Goal: Transaction & Acquisition: Purchase product/service

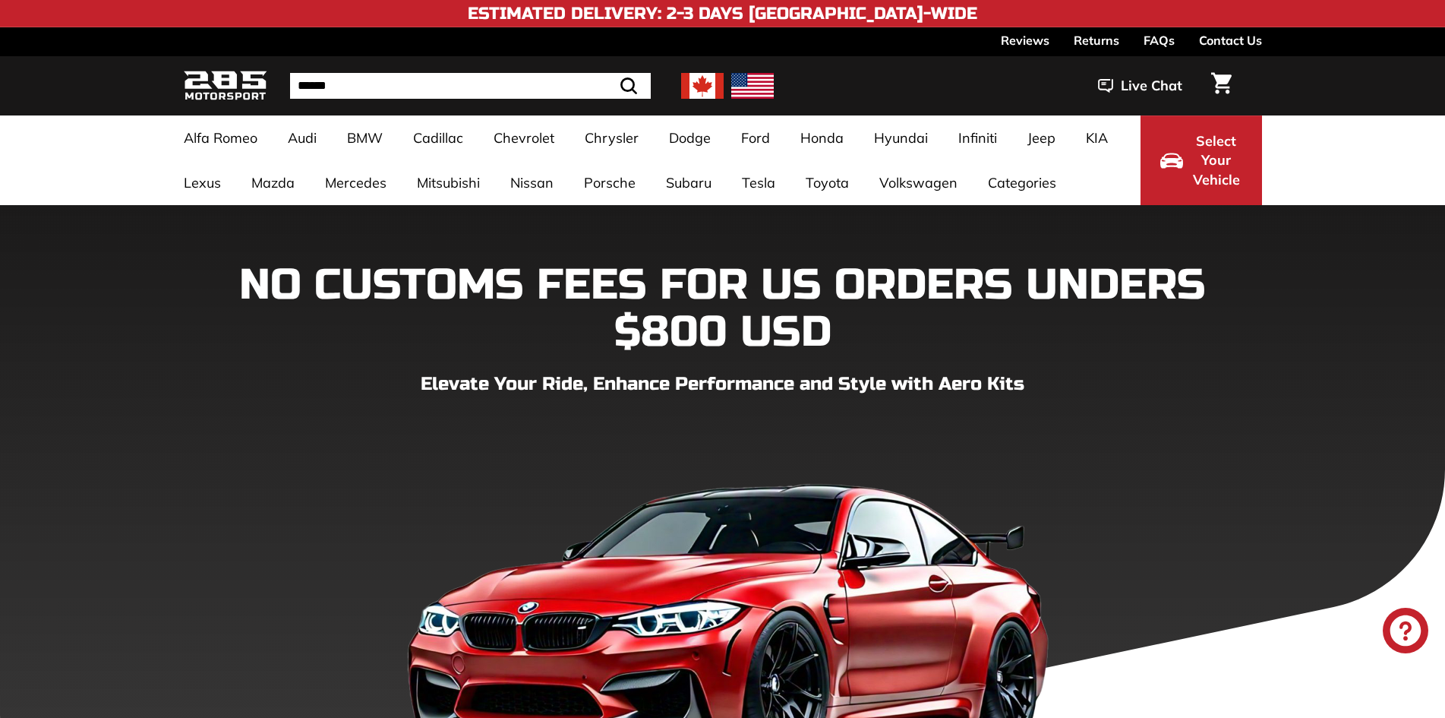
click at [703, 87] on img at bounding box center [702, 86] width 43 height 26
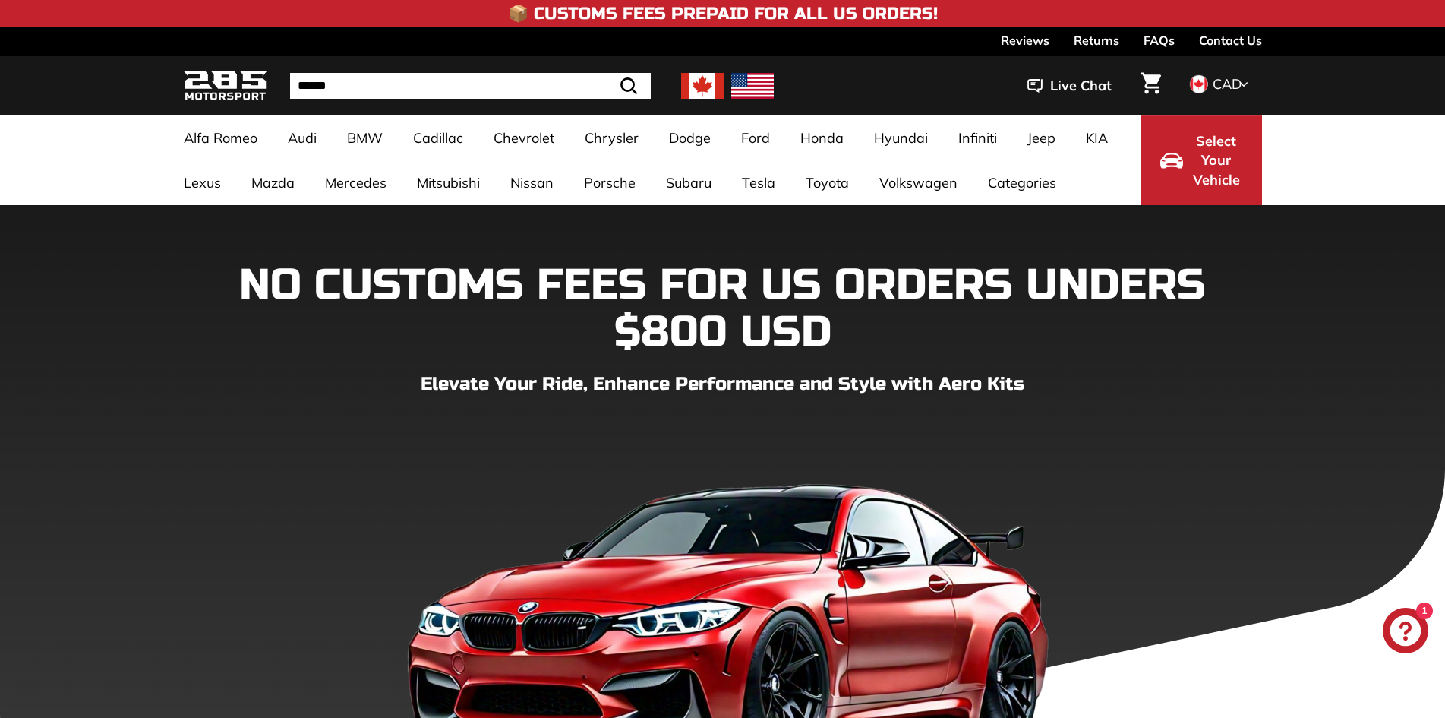
click at [1241, 84] on icon at bounding box center [1243, 84] width 9 height 14
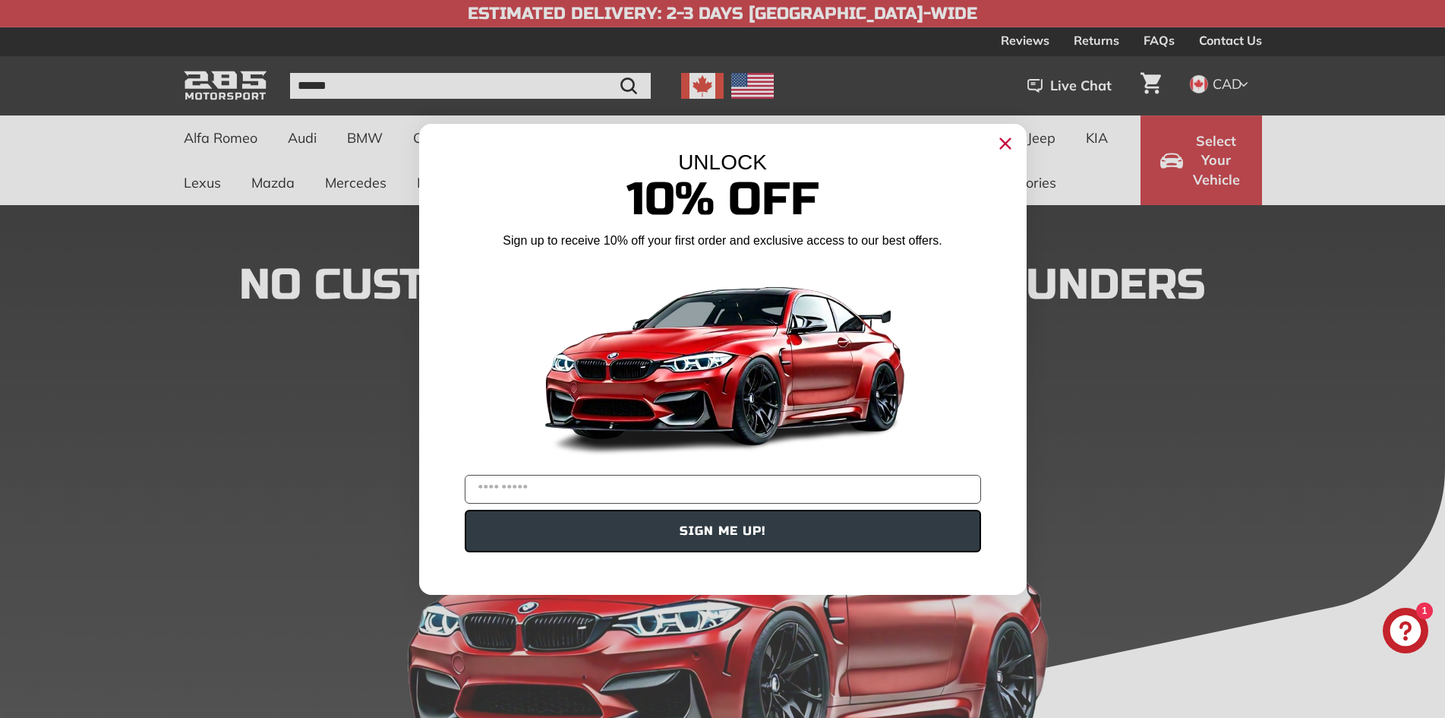
click at [1001, 136] on circle "Close dialog" at bounding box center [1004, 142] width 23 height 23
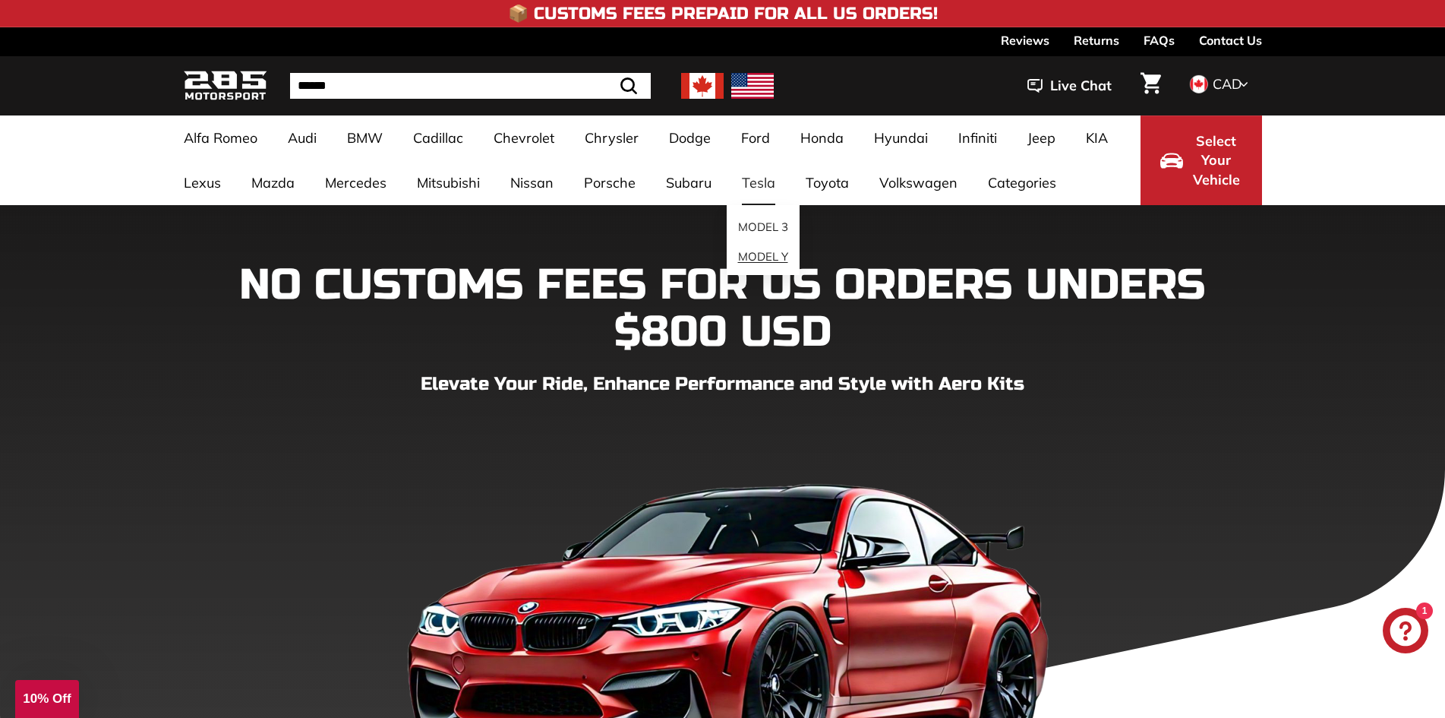
click at [761, 255] on link "MODEL Y" at bounding box center [763, 257] width 73 height 30
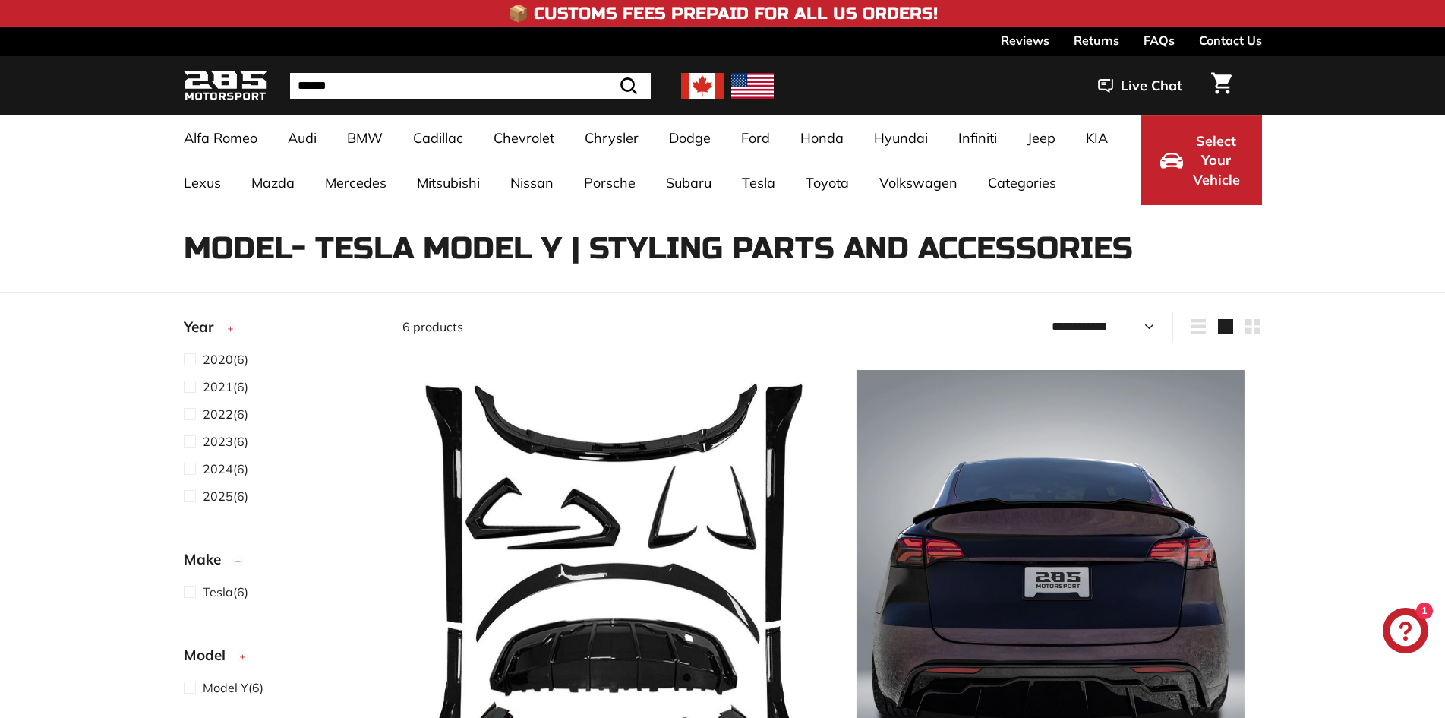
select select "**********"
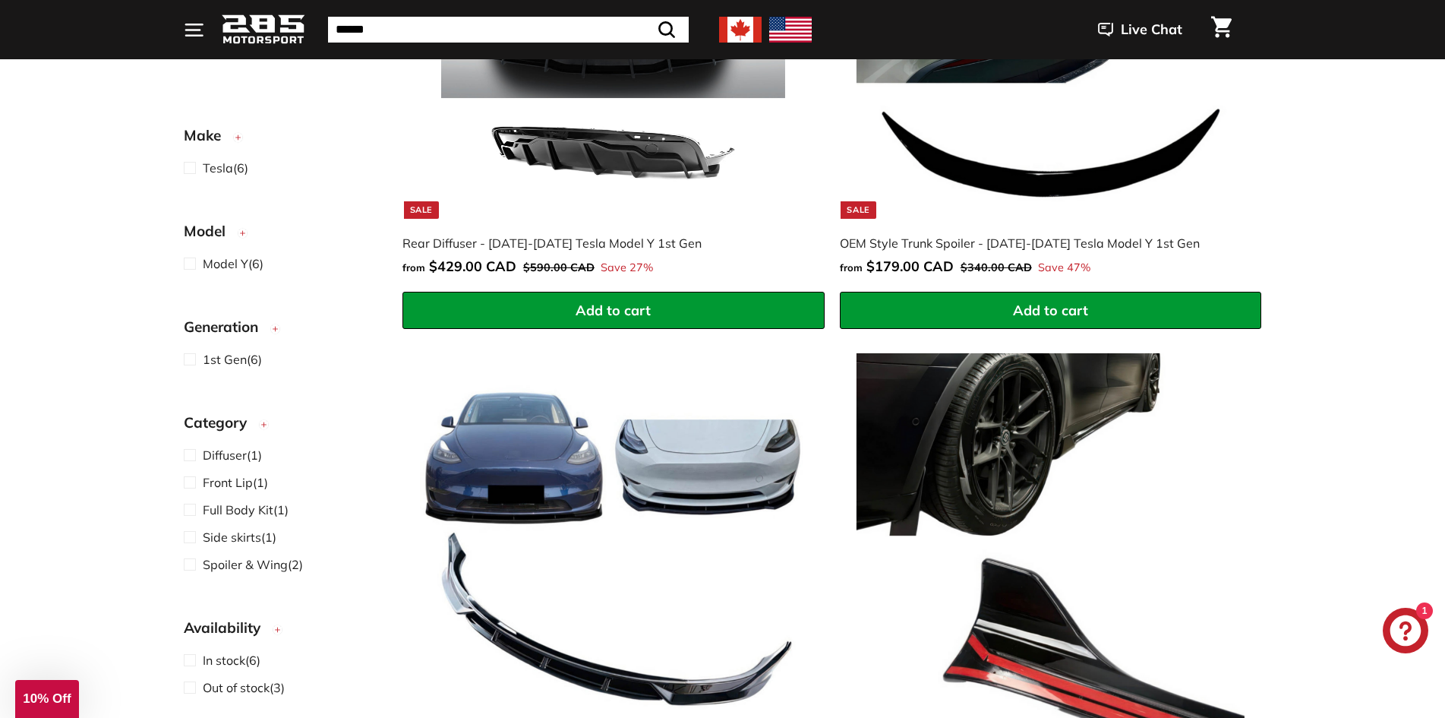
scroll to position [216, 0]
